Goal: Transaction & Acquisition: Book appointment/travel/reservation

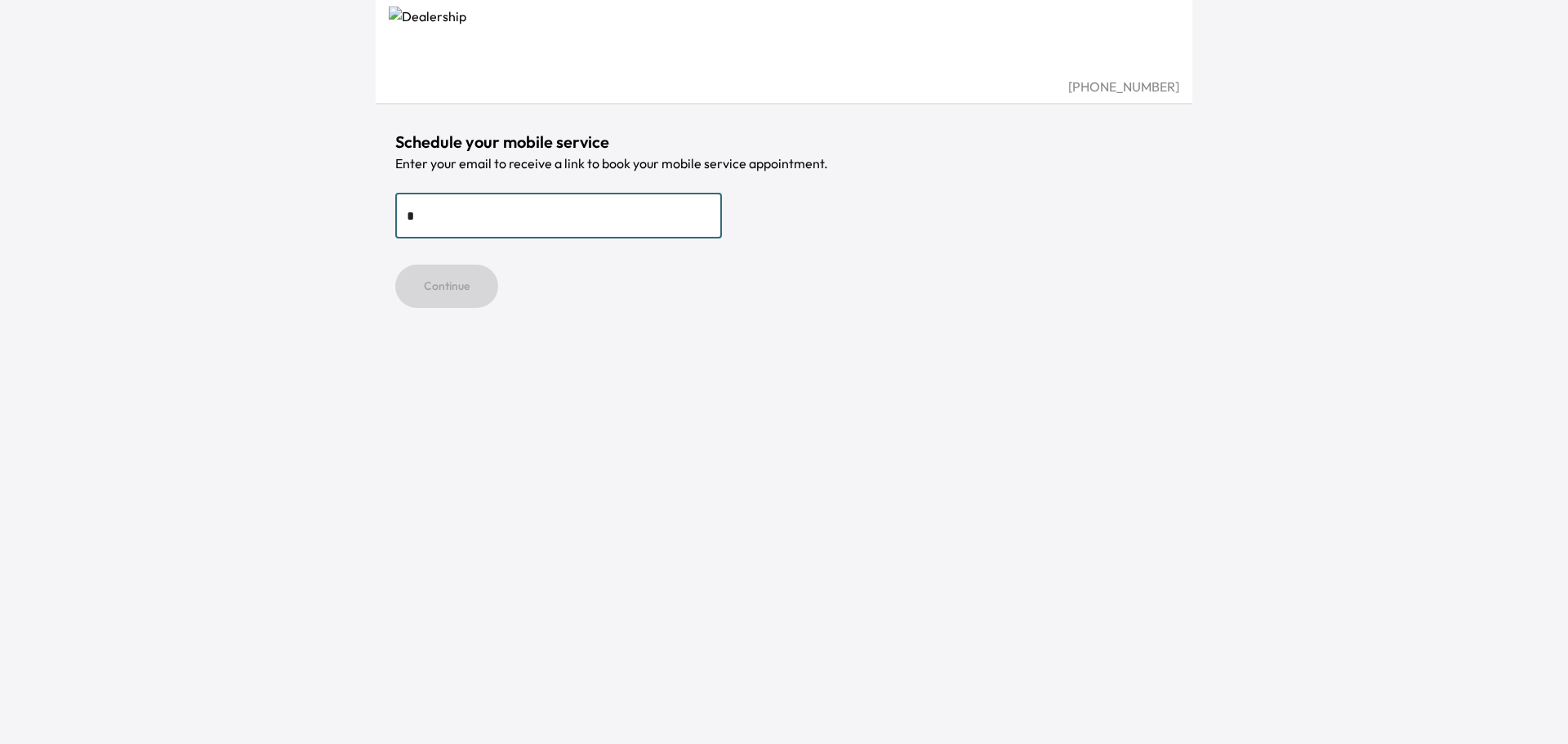
type input "**********"
click at [458, 287] on button "Continue" at bounding box center [447, 287] width 103 height 43
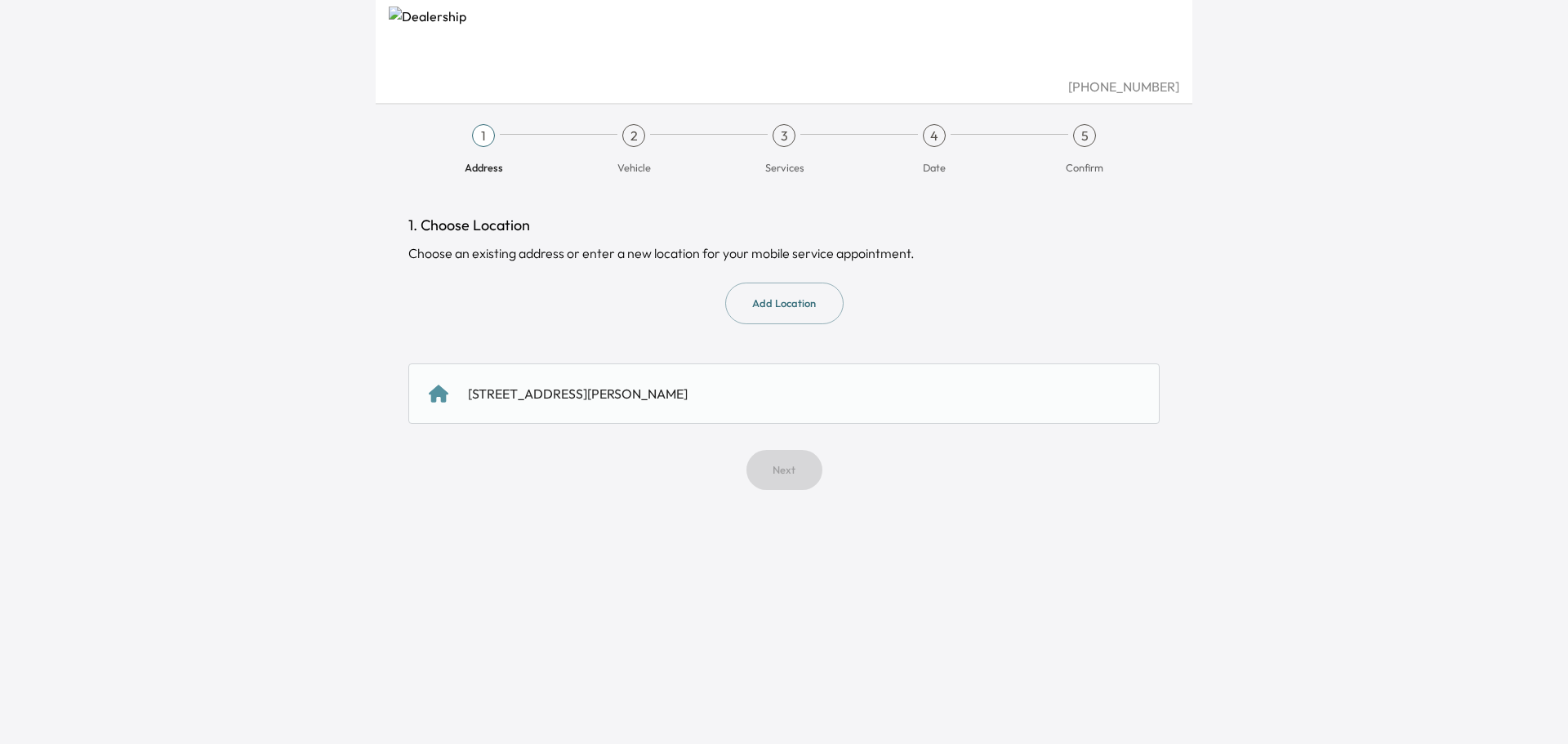
click at [676, 395] on div "[STREET_ADDRESS][PERSON_NAME]" at bounding box center [784, 393] width 710 height 20
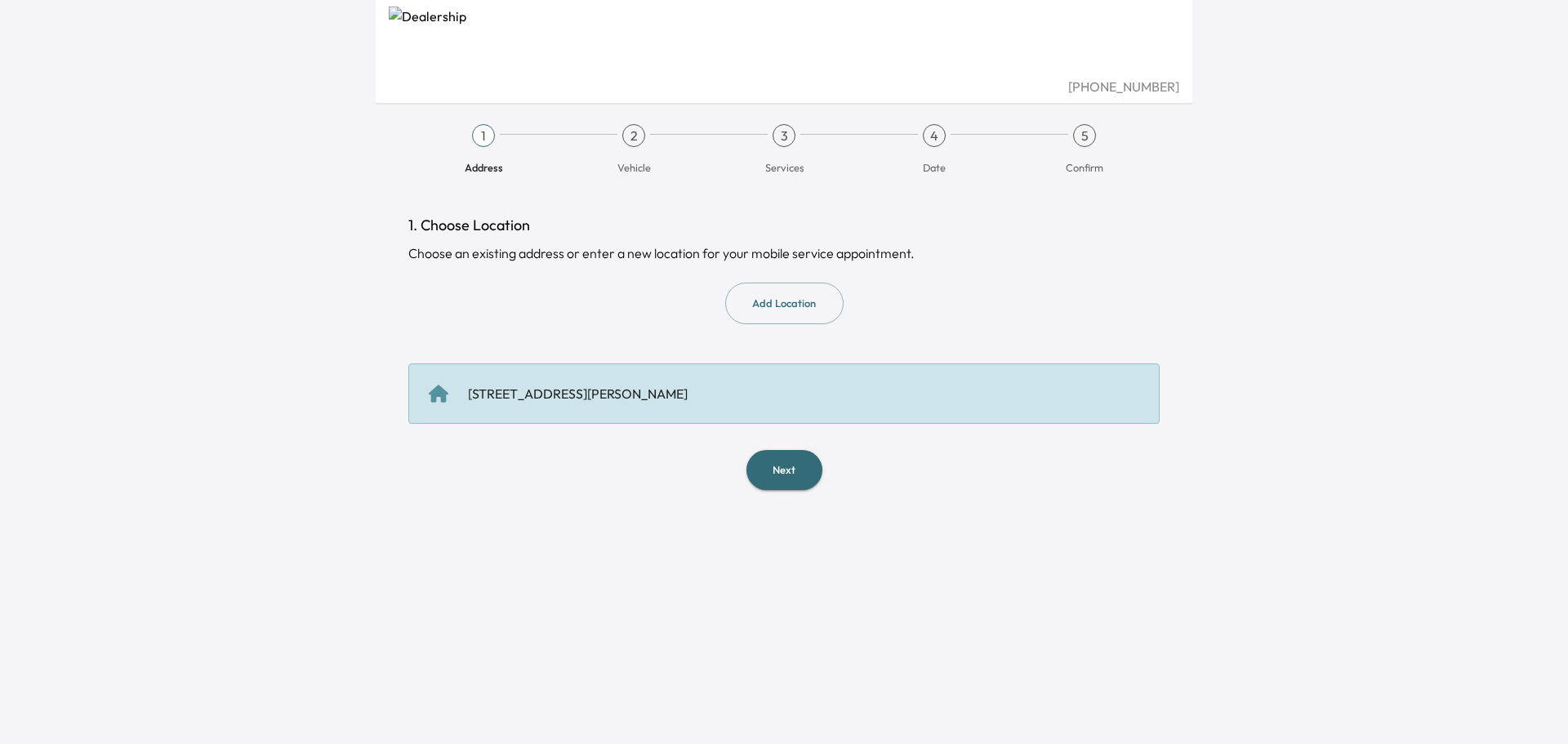
click at [761, 466] on button "Next" at bounding box center [784, 469] width 76 height 40
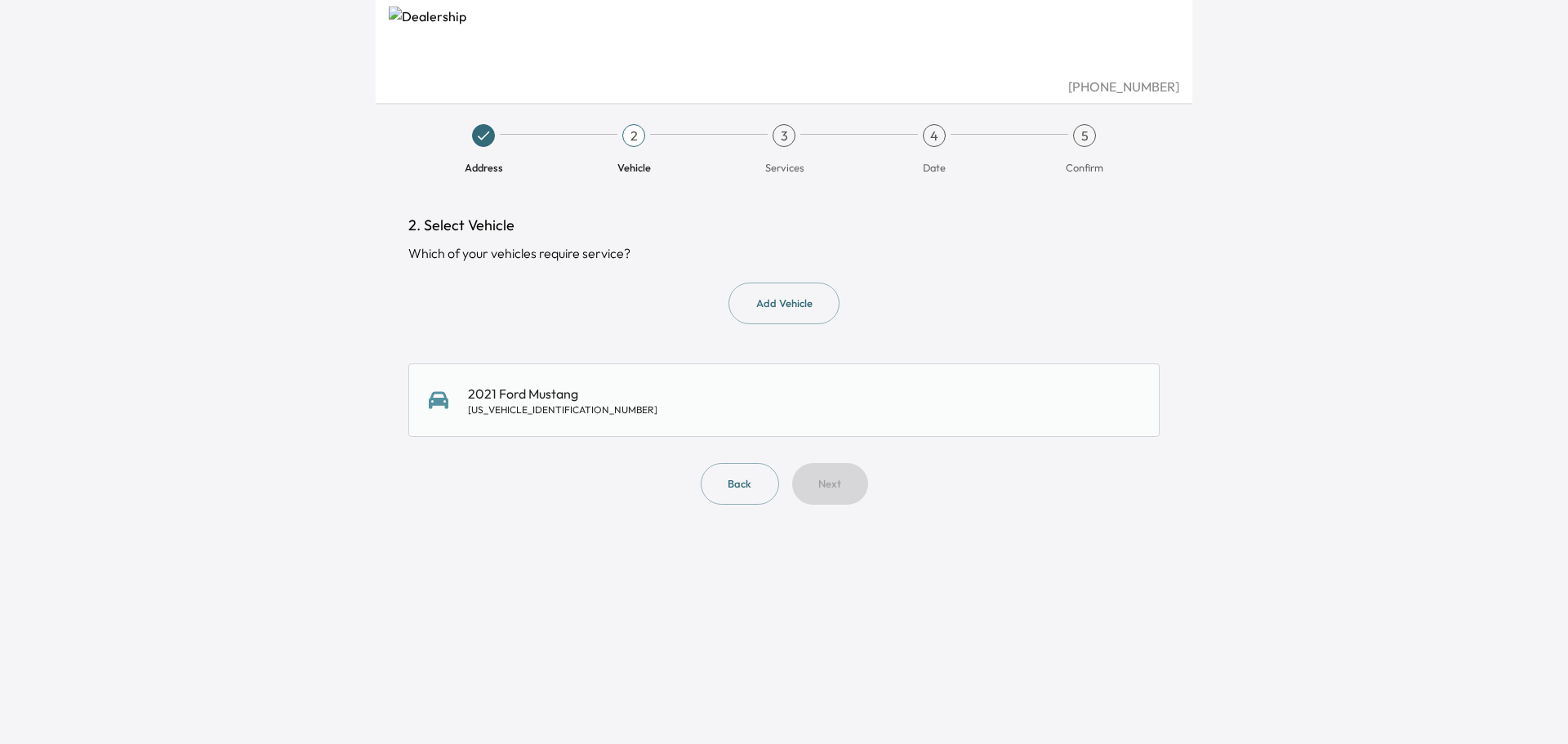
click at [626, 393] on div "2021 Ford Mustang 1FA6P8TH7M5133004" at bounding box center [784, 399] width 710 height 33
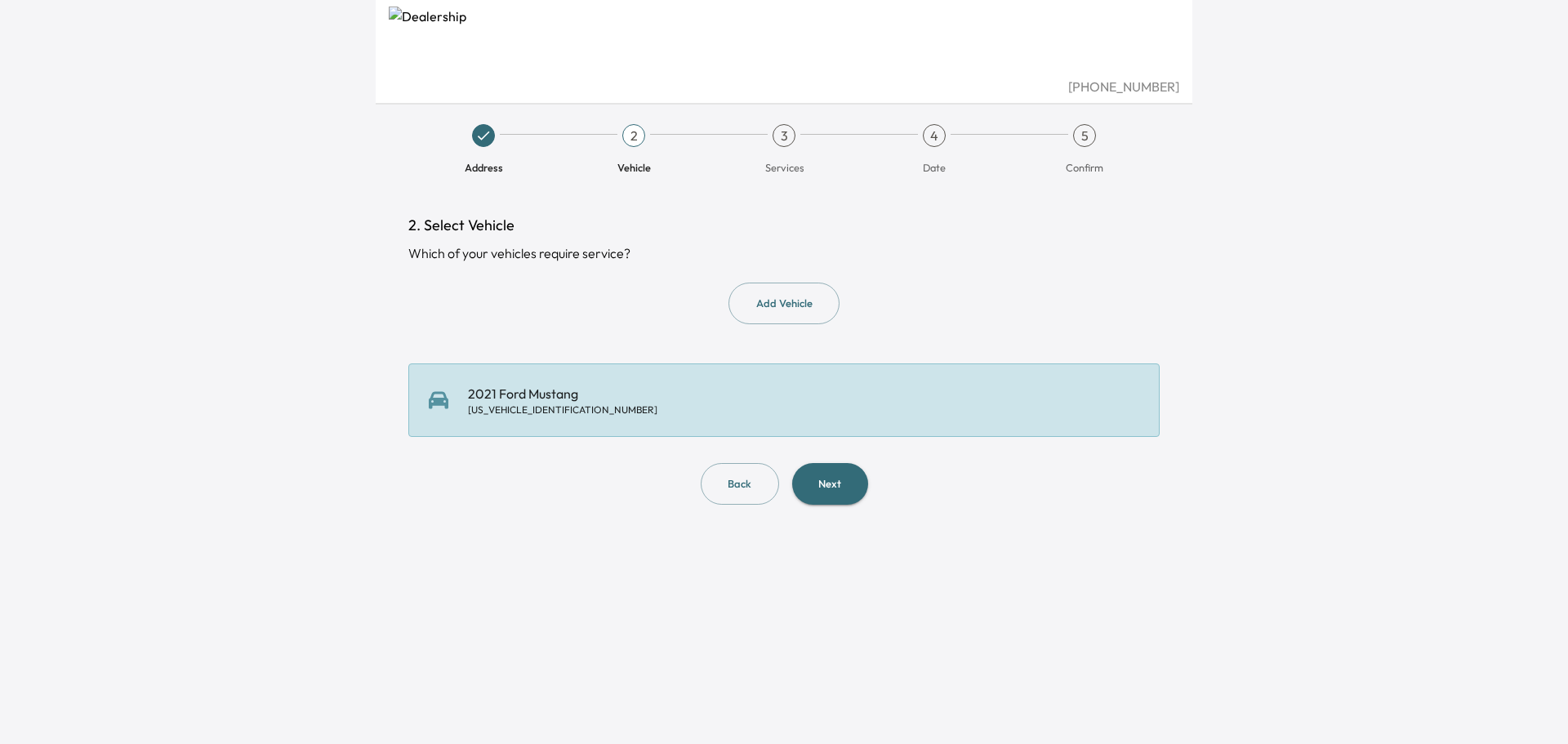
click at [802, 492] on button "Next" at bounding box center [830, 484] width 76 height 41
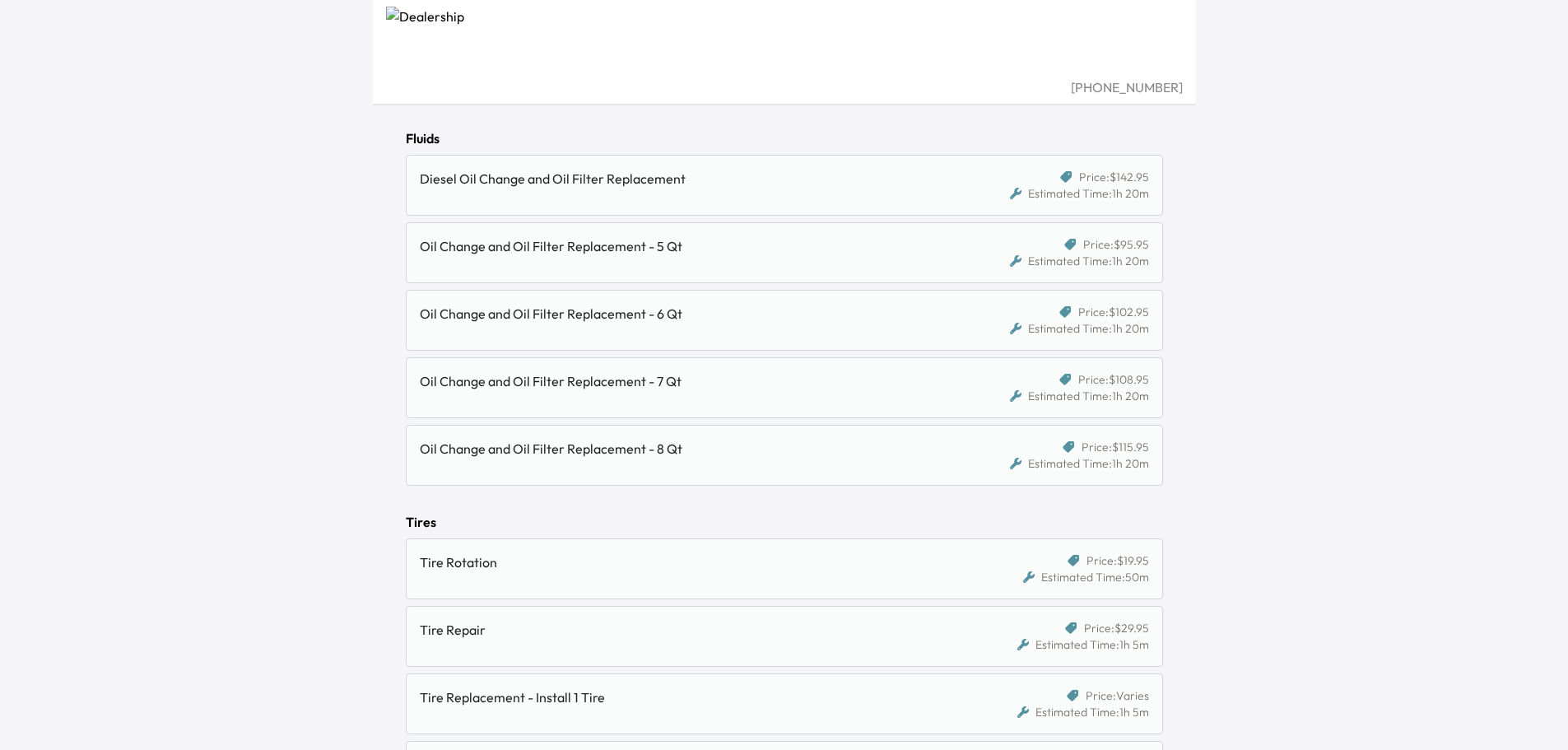
scroll to position [1399, 0]
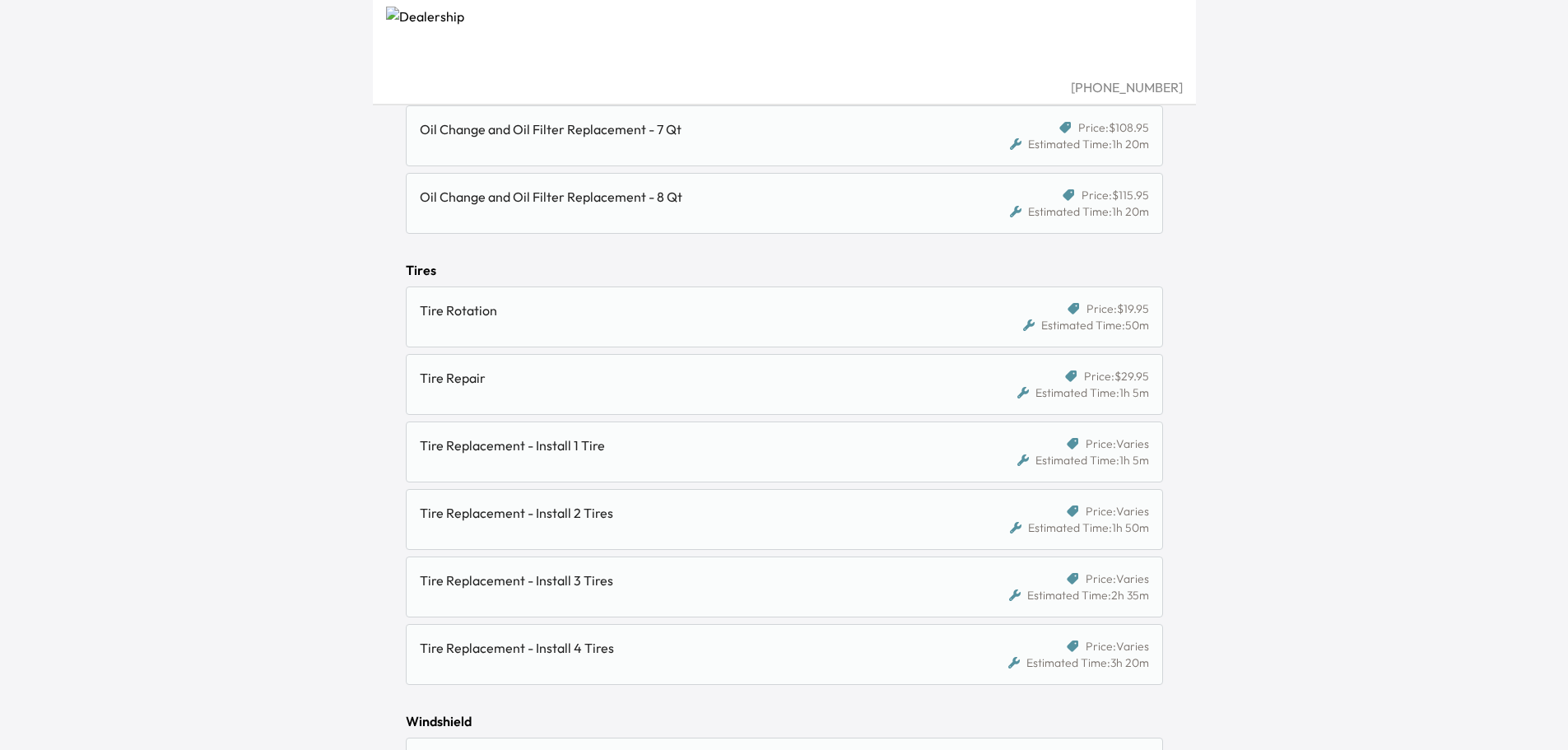
click at [822, 444] on div "Tire Replacement - Install 1 Tire" at bounding box center [686, 445] width 534 height 20
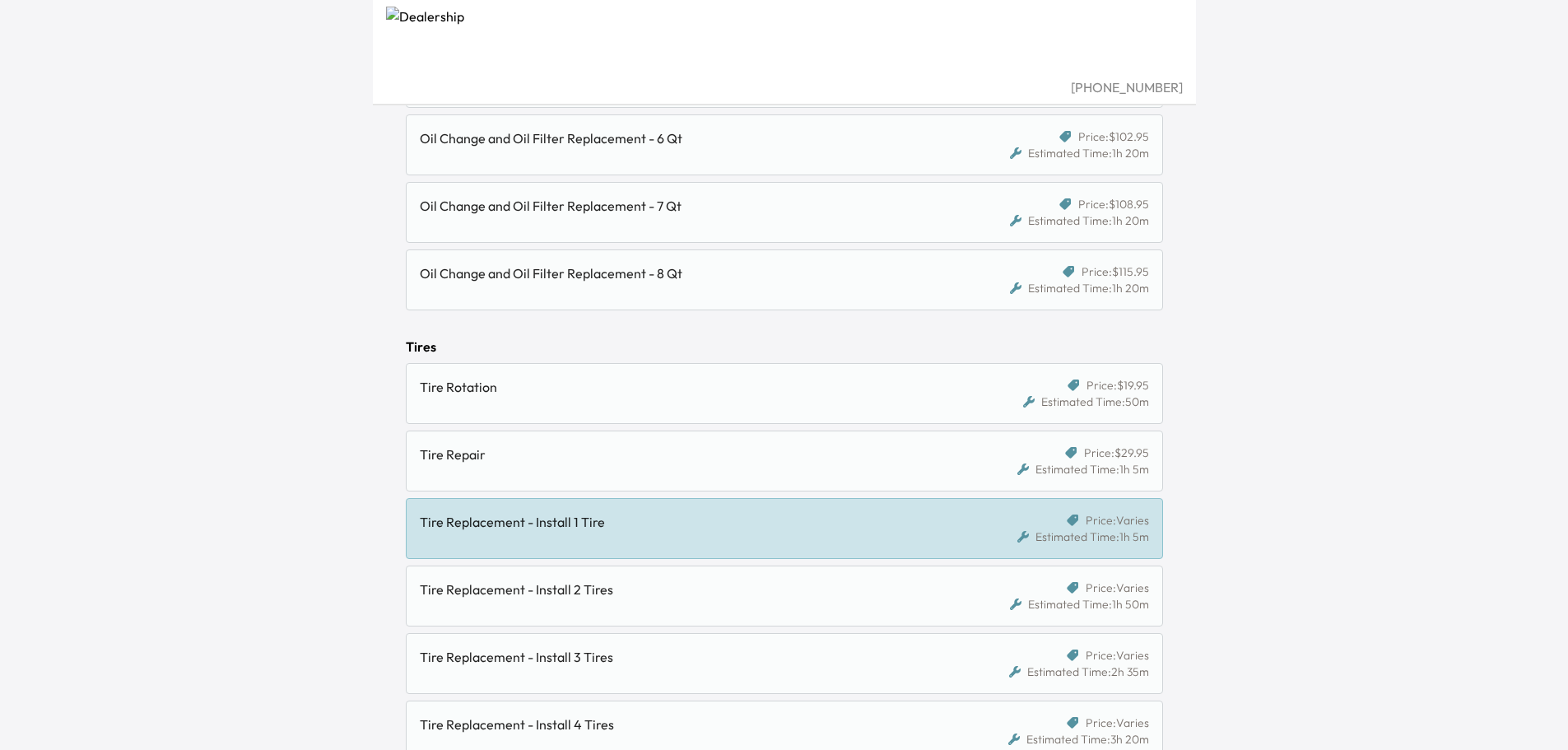
scroll to position [1724, 0]
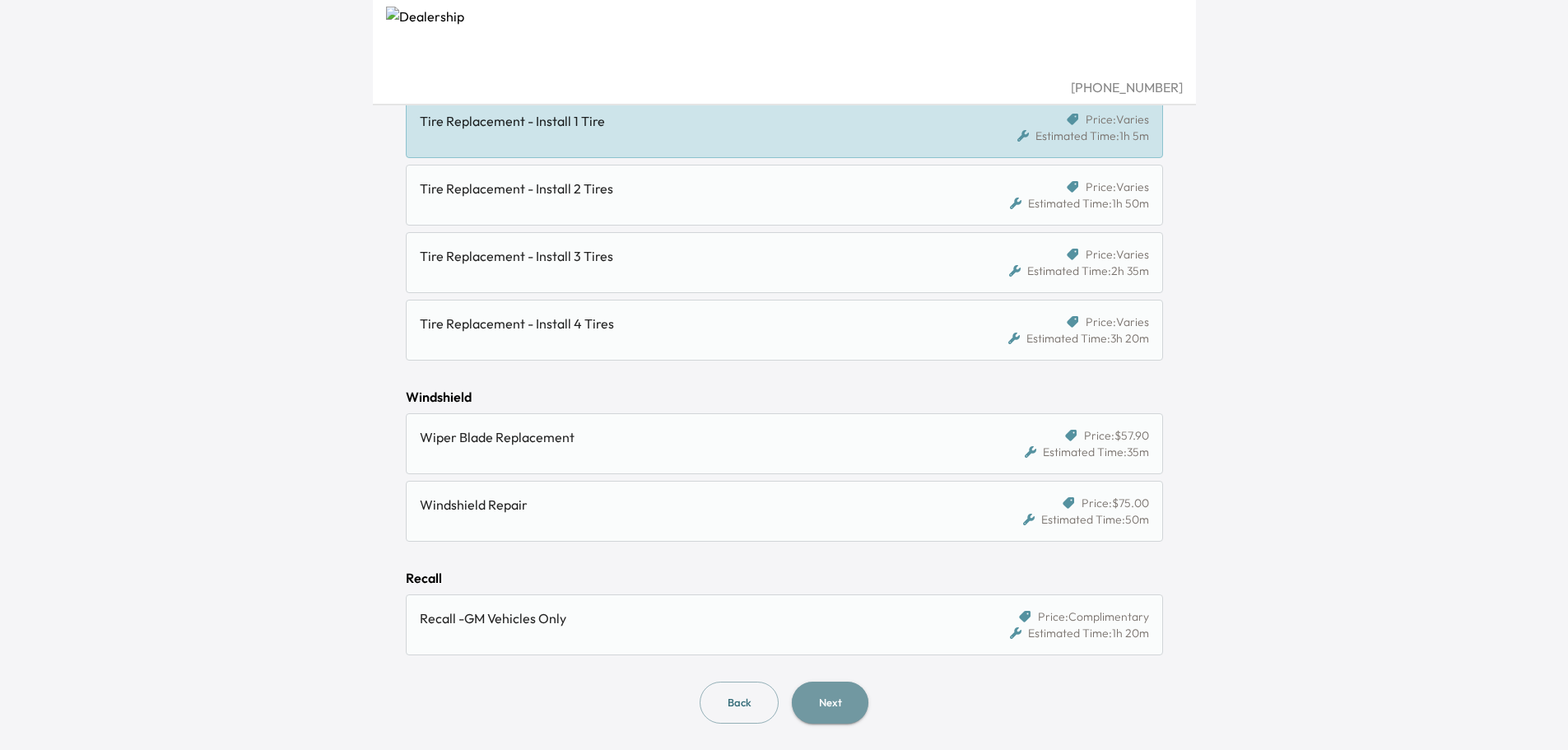
click at [814, 699] on button "Next" at bounding box center [830, 702] width 77 height 42
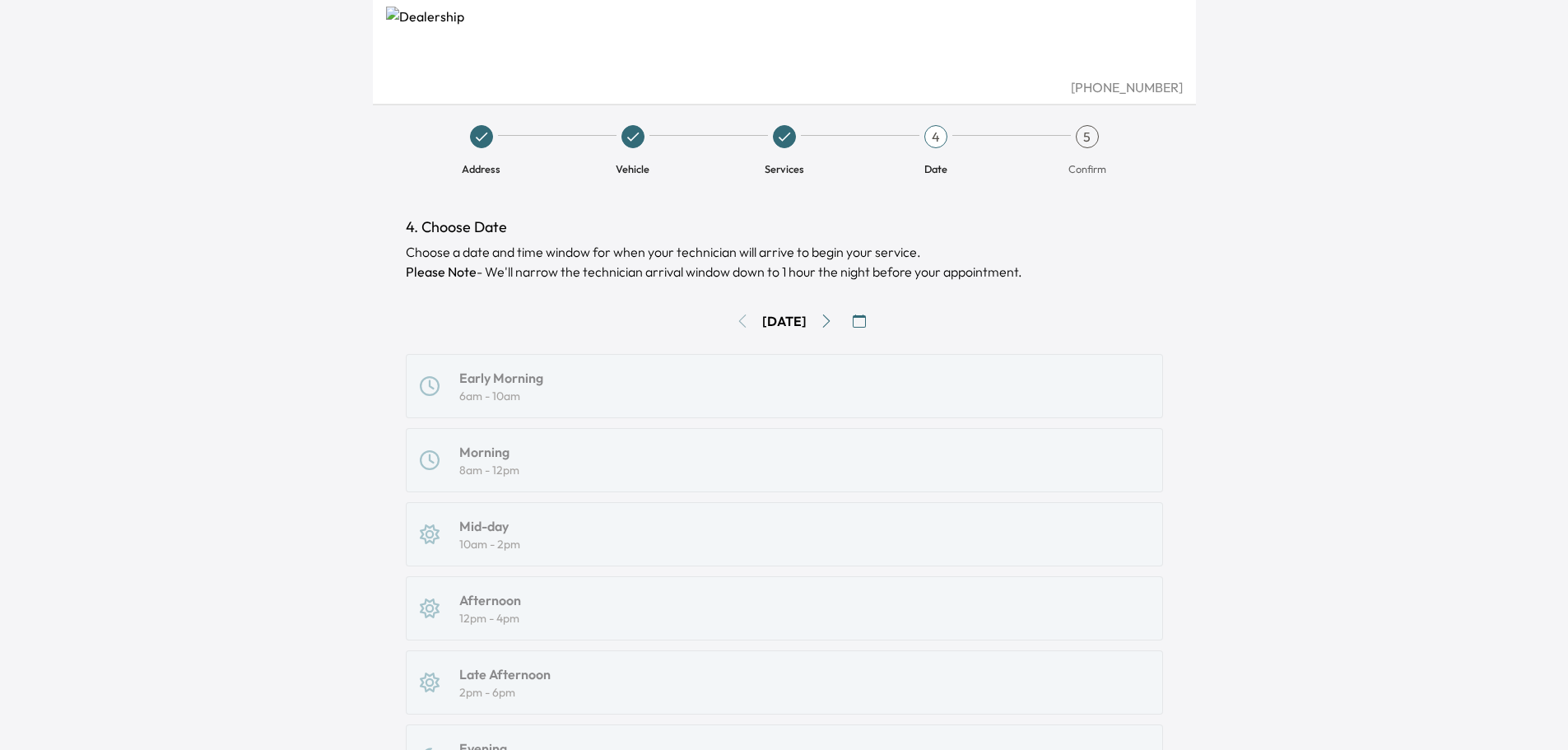
click at [728, 325] on div "Tue, Sep 9" at bounding box center [784, 321] width 757 height 26
click at [830, 320] on icon "Go to next day" at bounding box center [826, 321] width 7 height 13
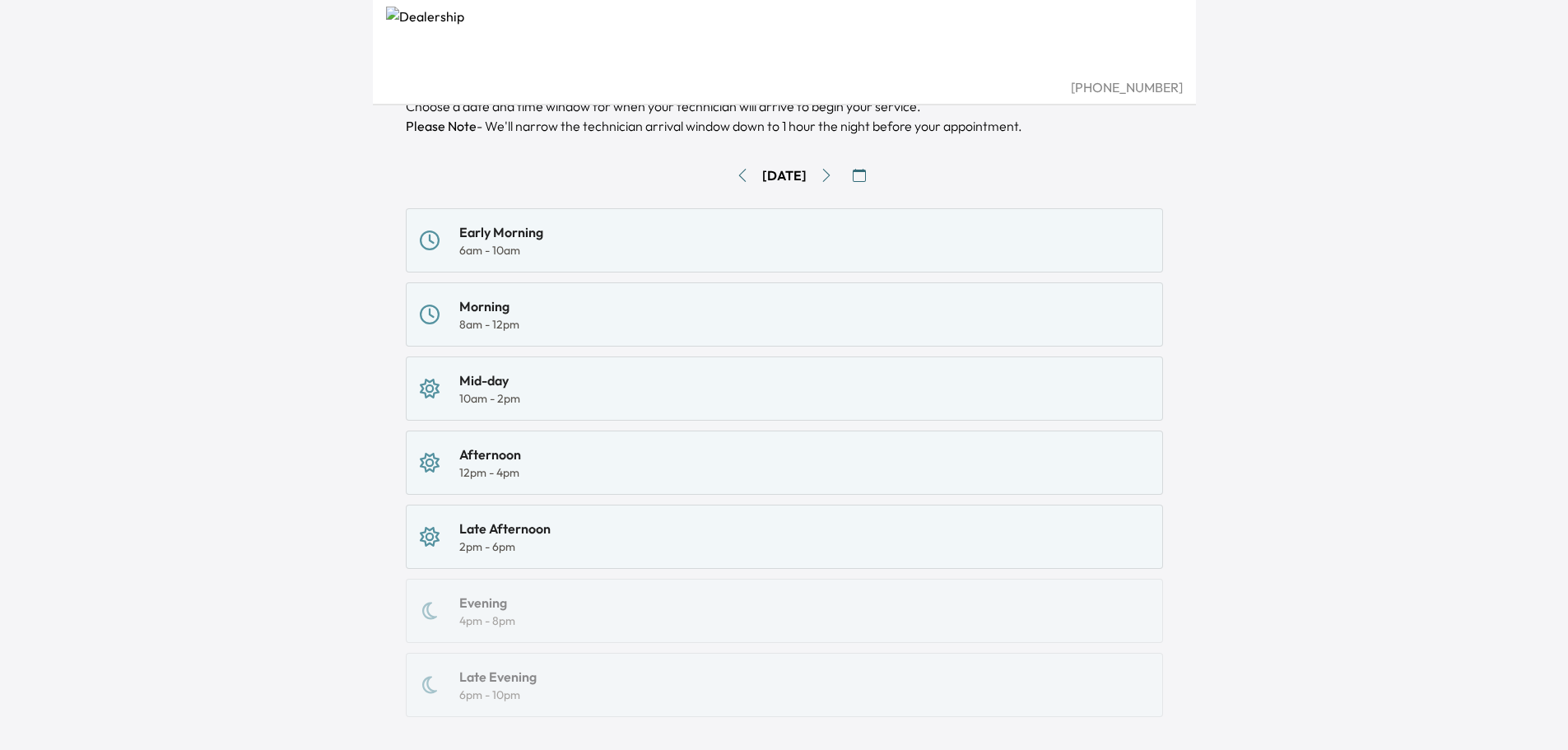
scroll to position [164, 0]
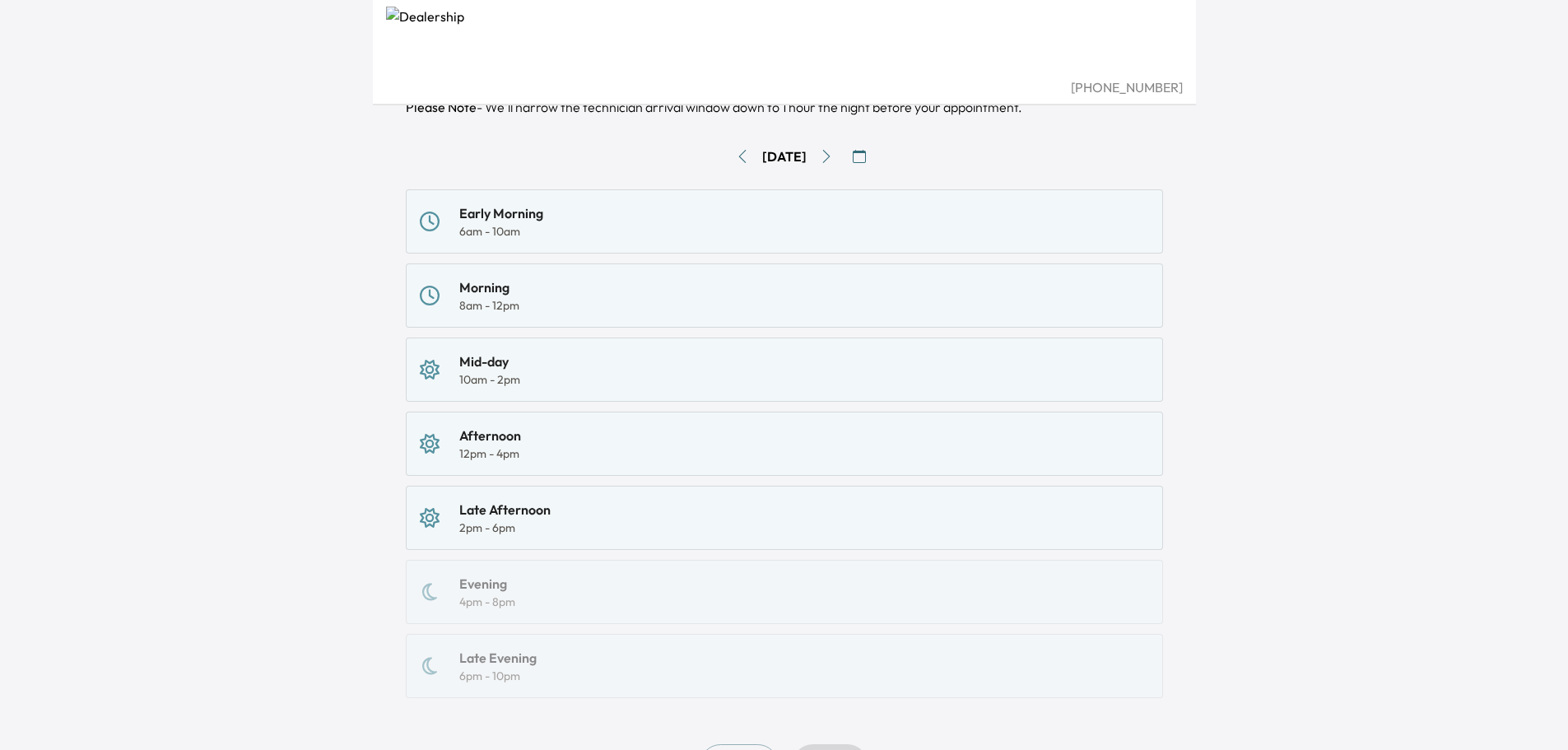
click at [523, 305] on div "Morning 8am - 12pm" at bounding box center [784, 296] width 729 height 36
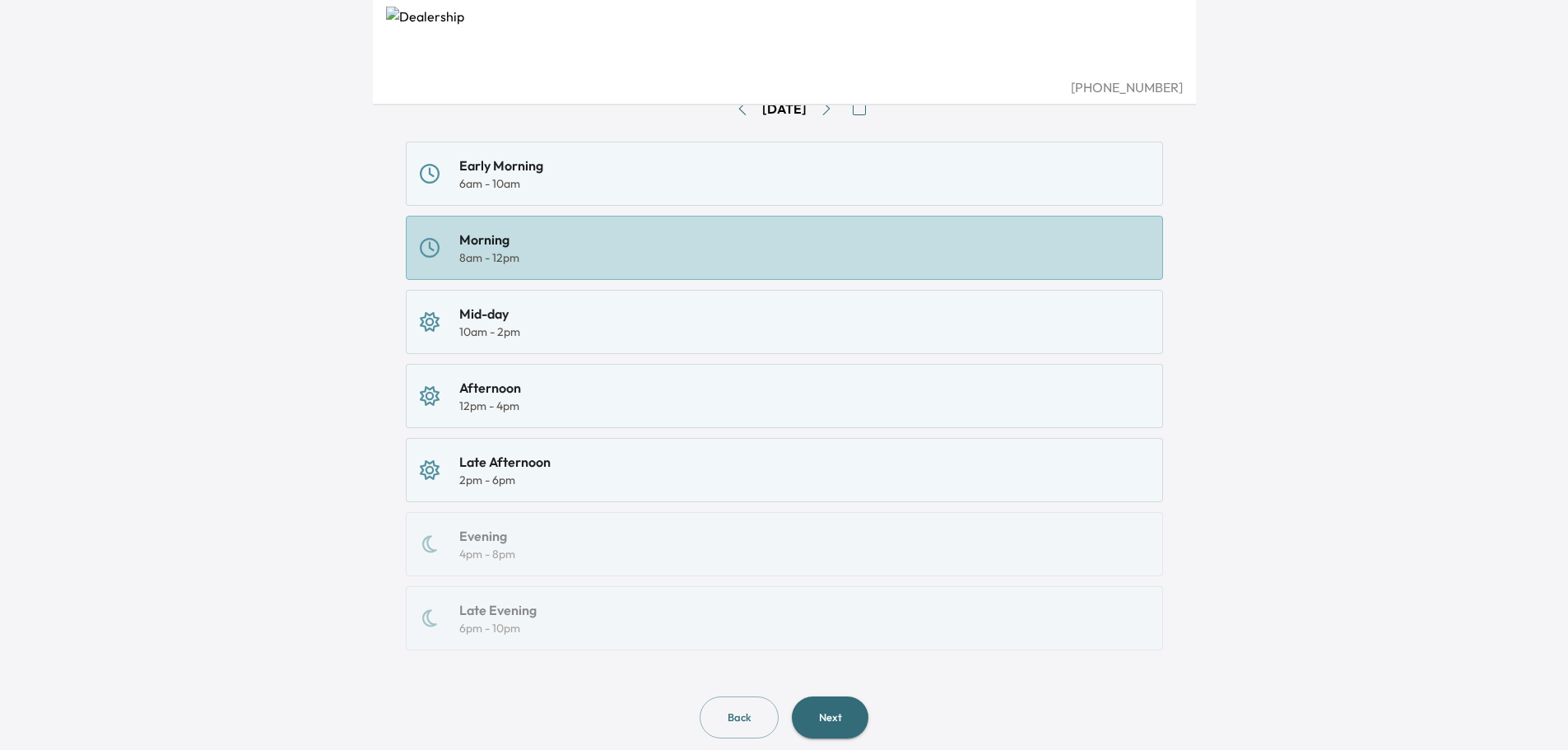
scroll to position [254, 0]
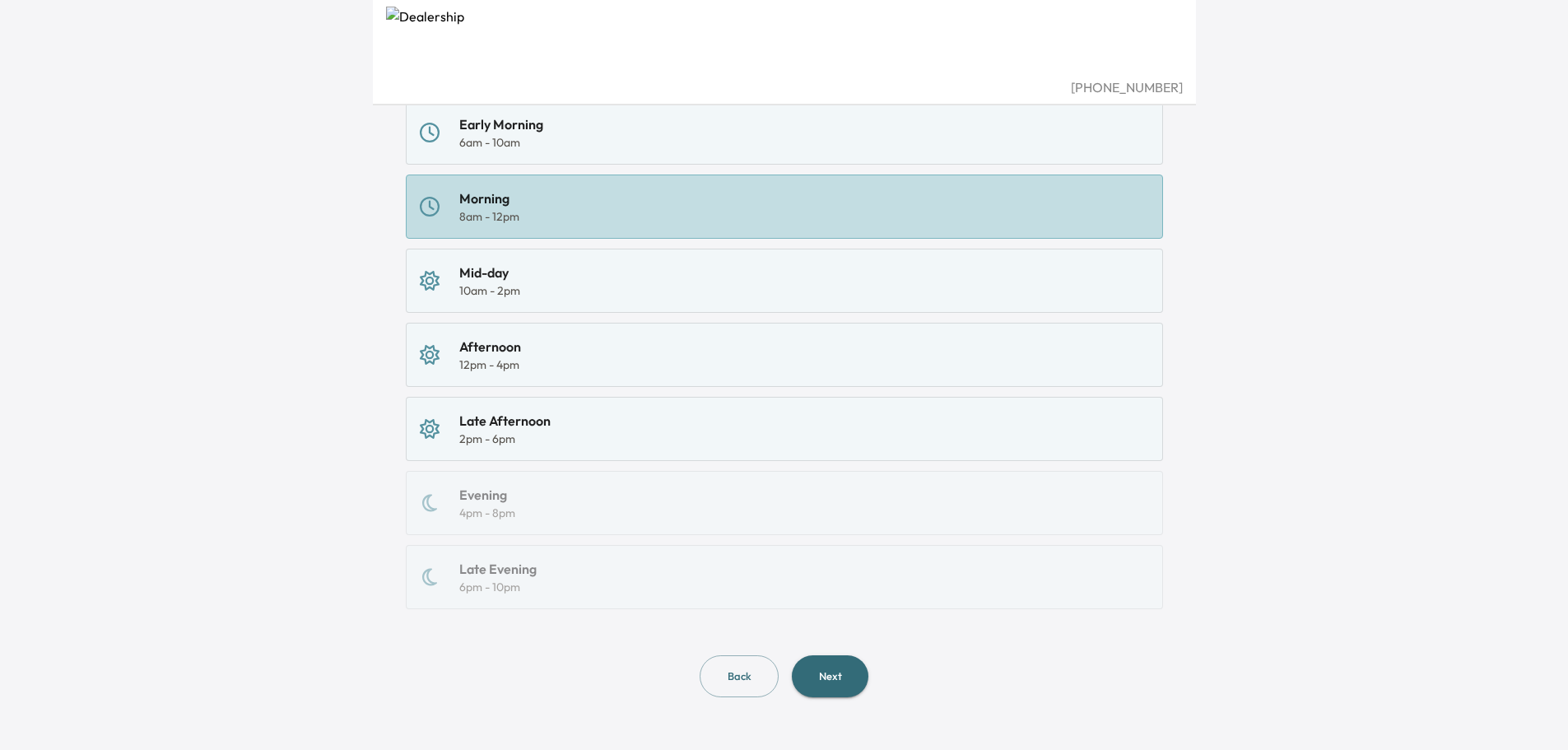
click at [813, 664] on button "Next" at bounding box center [830, 676] width 77 height 42
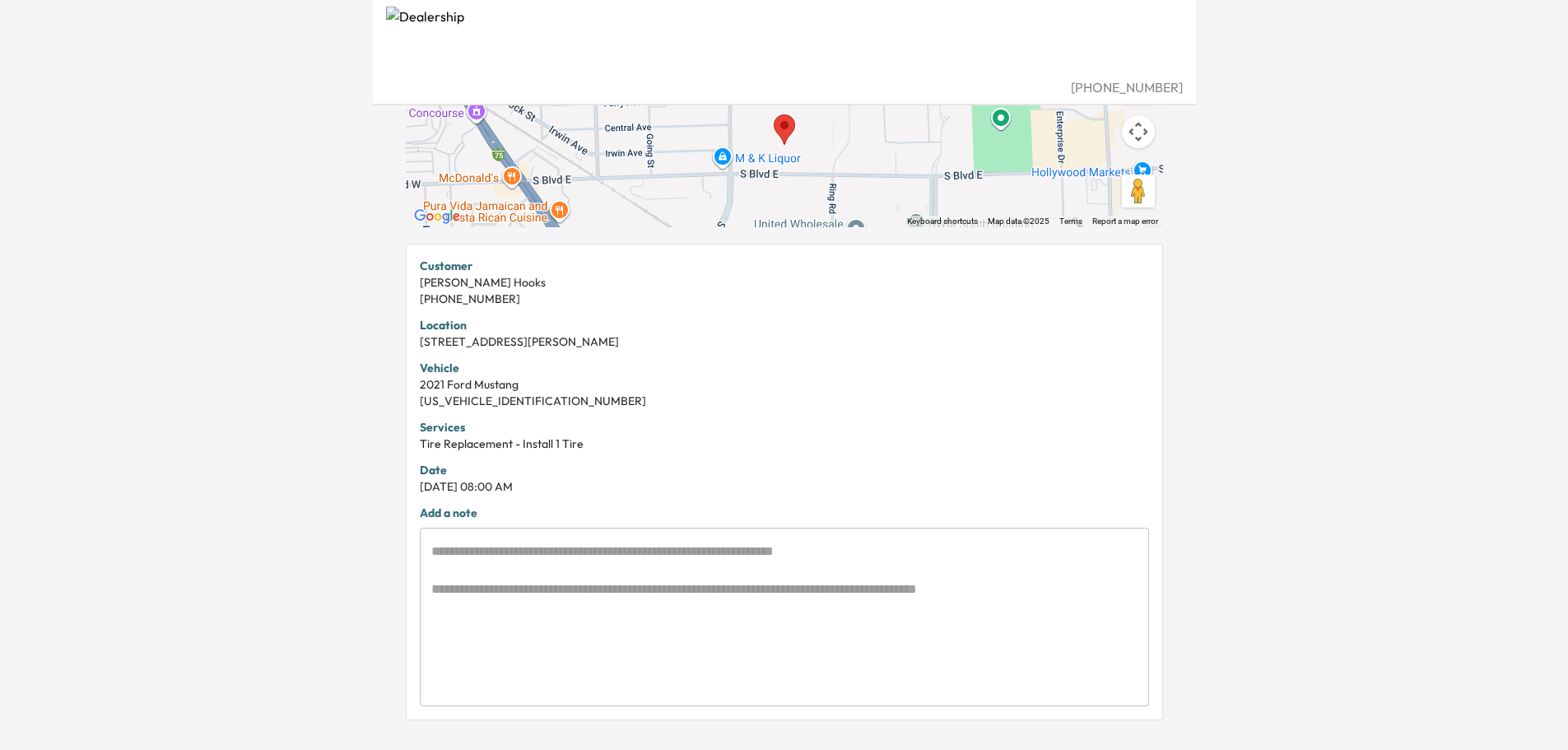
scroll to position [211, 0]
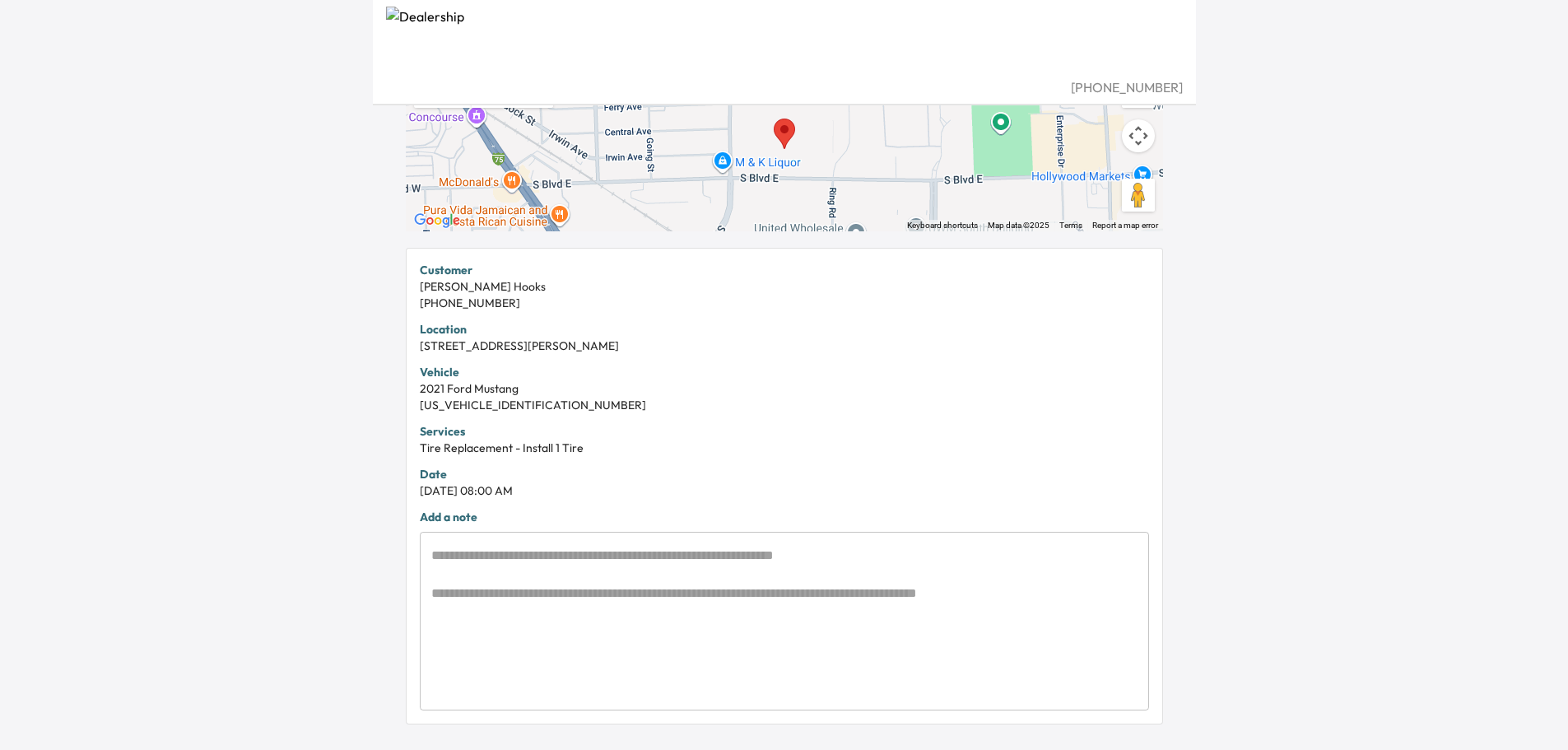
click at [713, 534] on div "* ​" at bounding box center [784, 621] width 729 height 178
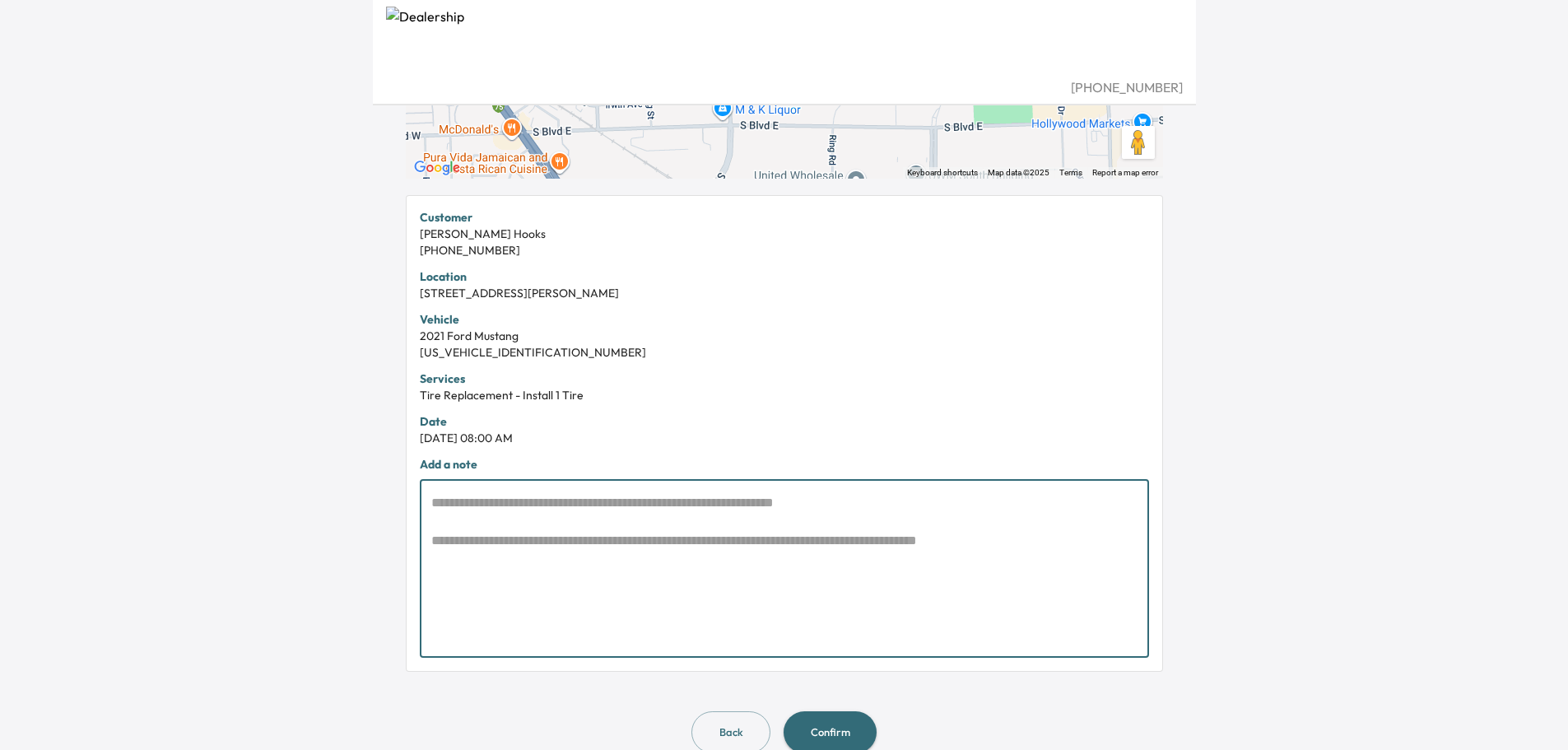
scroll to position [294, 0]
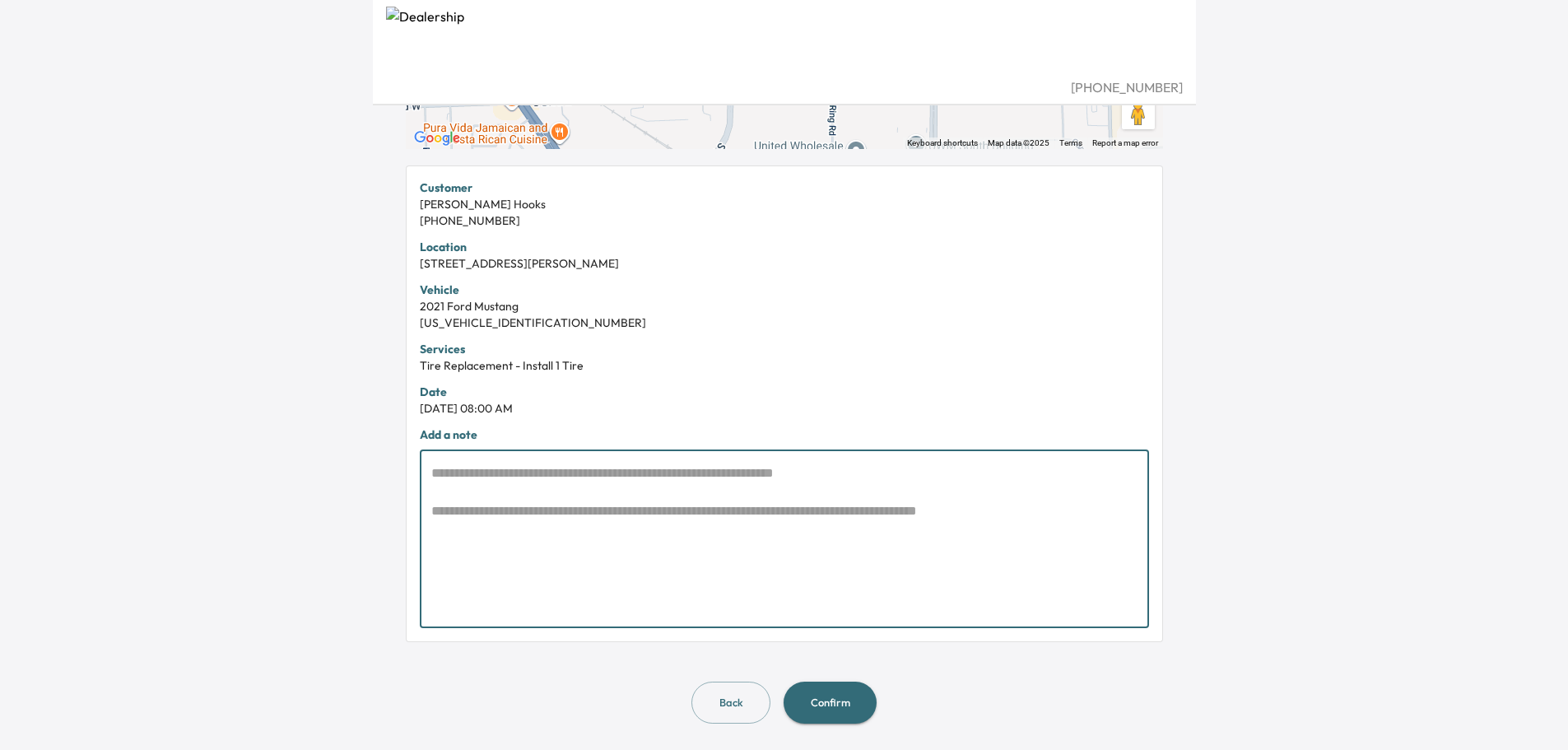
click at [822, 724] on div "5. Appointment Summary Review your details and include any notes for your techn…" at bounding box center [784, 323] width 784 height 855
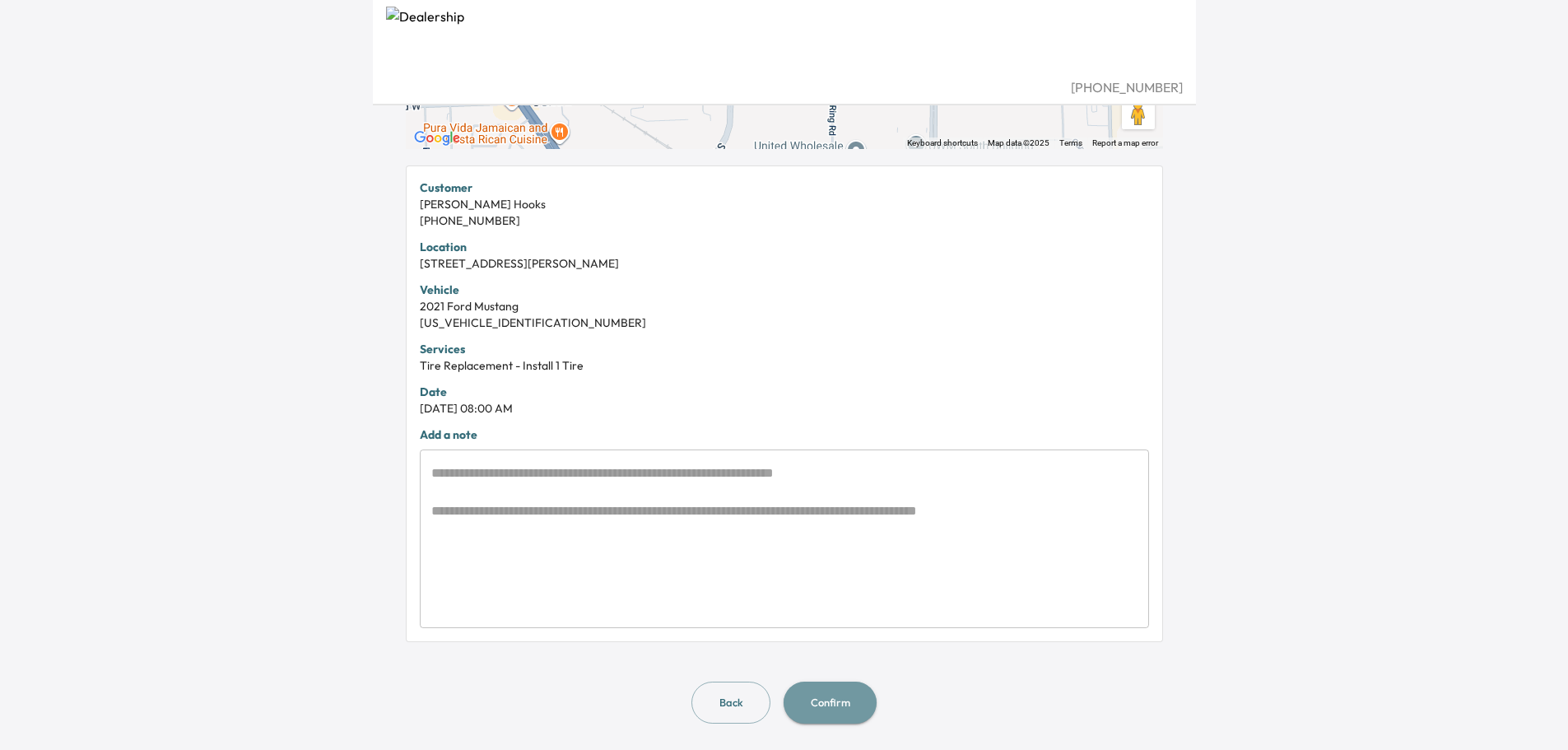
click at [817, 705] on button "Confirm" at bounding box center [830, 702] width 93 height 42
